Goal: Task Accomplishment & Management: Manage account settings

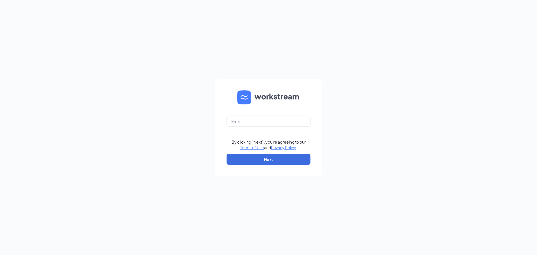
click at [262, 115] on form "By clicking "Next", you're agreeing to our Terms of Use and Privacy Policy . Ne…" at bounding box center [268, 127] width 106 height 97
click at [259, 117] on input "text" at bounding box center [269, 121] width 84 height 11
type input "[EMAIL_ADDRESS][DOMAIN_NAME]"
click at [280, 160] on button "Next" at bounding box center [269, 159] width 84 height 11
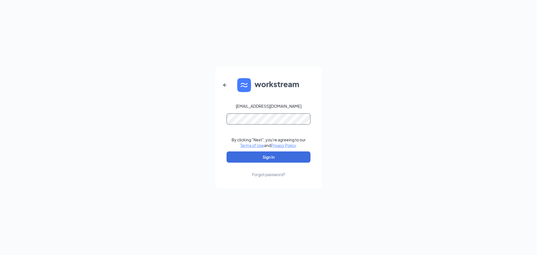
click at [227, 151] on button "Sign In" at bounding box center [269, 156] width 84 height 11
